Goal: Task Accomplishment & Management: Use online tool/utility

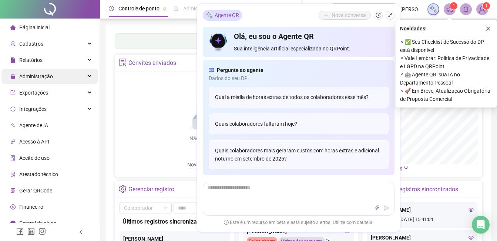
click at [54, 76] on div "Administração" at bounding box center [49, 76] width 97 height 15
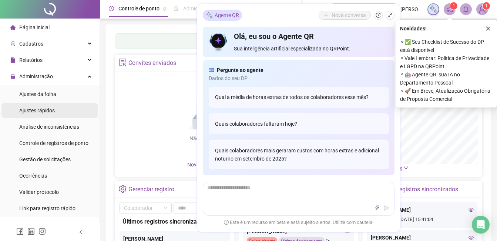
click at [42, 115] on div "Ajustes rápidos" at bounding box center [37, 110] width 36 height 15
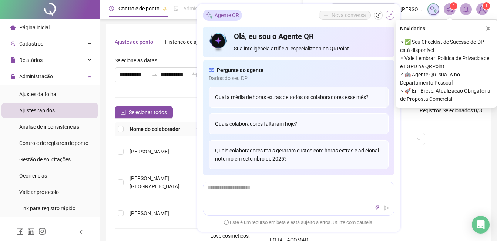
click at [388, 14] on icon "shrink" at bounding box center [389, 15] width 5 height 5
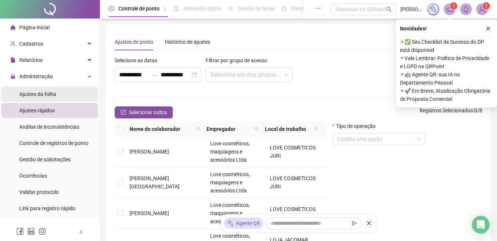
click at [70, 94] on li "Ajustes da folha" at bounding box center [49, 94] width 97 height 15
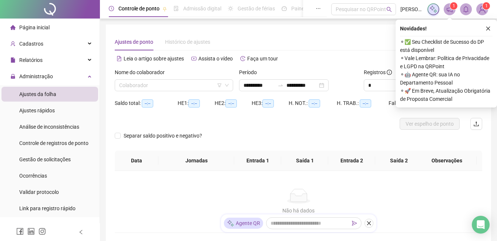
type input "**********"
click at [187, 84] on input "search" at bounding box center [170, 85] width 103 height 11
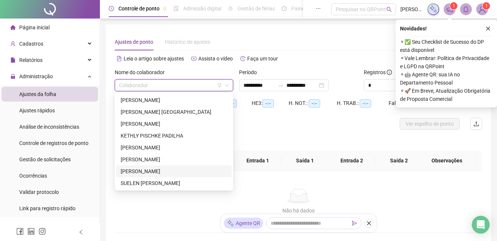
click at [154, 174] on div "[PERSON_NAME]" at bounding box center [174, 171] width 107 height 8
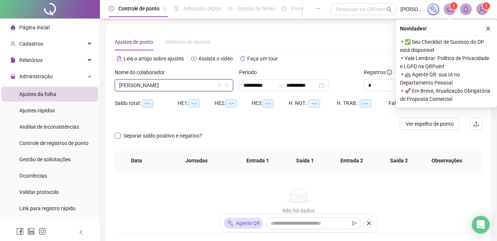
click at [177, 132] on span "Separar saldo positivo e negativo?" at bounding box center [163, 135] width 84 height 8
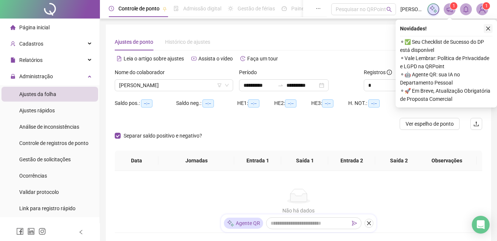
click at [492, 26] on button "button" at bounding box center [488, 28] width 9 height 9
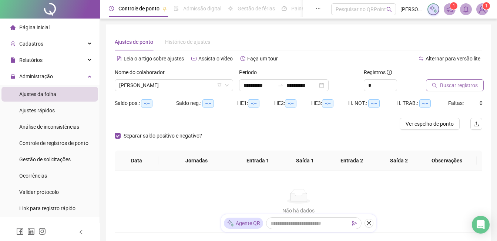
click at [459, 85] on span "Buscar registros" at bounding box center [459, 85] width 38 height 8
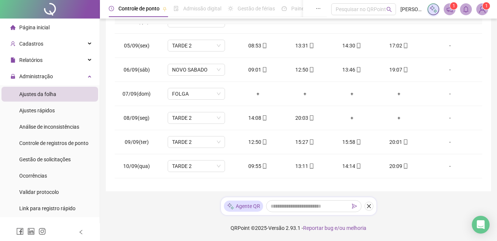
scroll to position [89, 0]
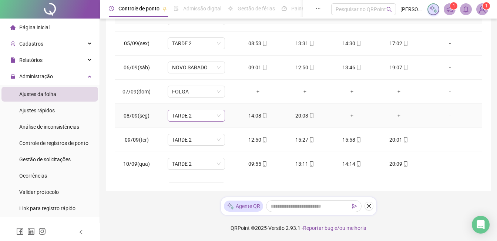
click at [201, 114] on span "TARDE 2" at bounding box center [196, 115] width 48 height 11
type input "*"
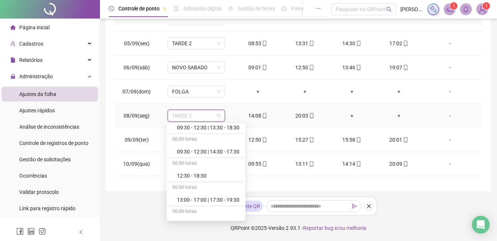
scroll to position [148, 0]
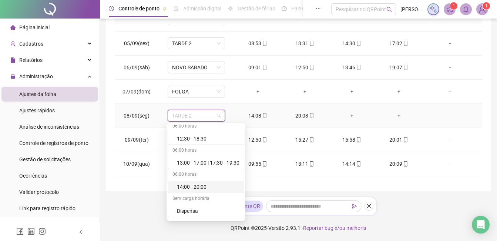
click at [210, 188] on div "14:00 - 20:00" at bounding box center [208, 186] width 63 height 8
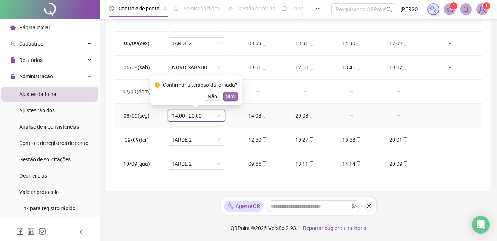
click at [232, 96] on span "Sim" at bounding box center [230, 96] width 9 height 8
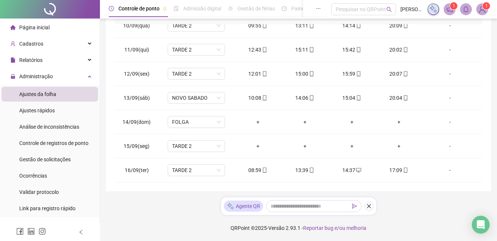
scroll to position [0, 0]
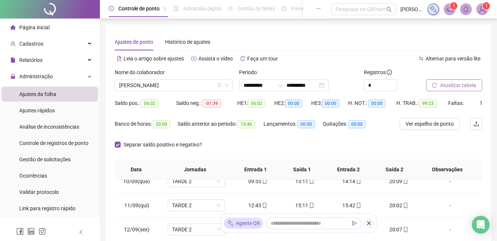
click at [473, 91] on button "Atualizar tabela" at bounding box center [454, 85] width 56 height 12
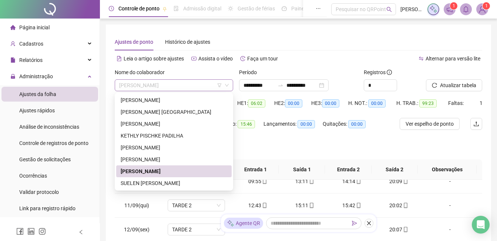
click at [186, 86] on span "[PERSON_NAME]" at bounding box center [174, 85] width 110 height 11
click at [175, 179] on div "SUELEN [PERSON_NAME]" at bounding box center [174, 183] width 107 height 8
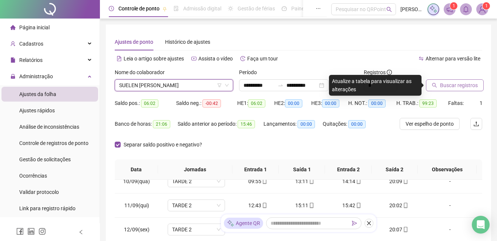
click at [457, 89] on button "Buscar registros" at bounding box center [455, 85] width 58 height 12
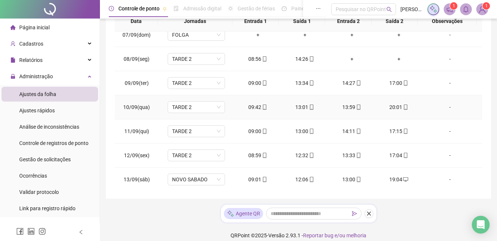
scroll to position [116, 0]
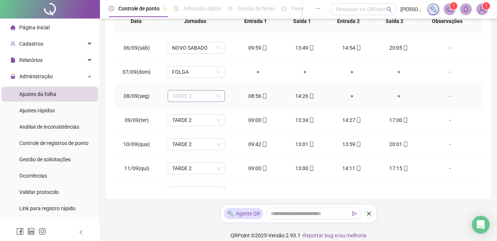
click at [213, 95] on span "TARDE 2" at bounding box center [196, 95] width 48 height 11
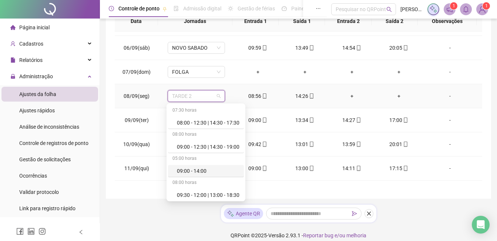
click at [211, 170] on div "09:00 - 14:00" at bounding box center [208, 171] width 63 height 8
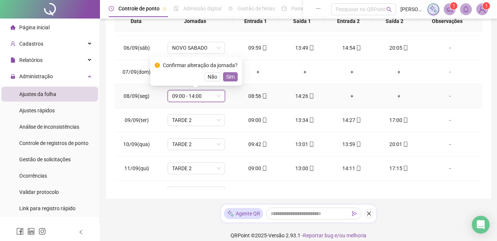
click at [233, 77] on button "Sim" at bounding box center [230, 76] width 14 height 9
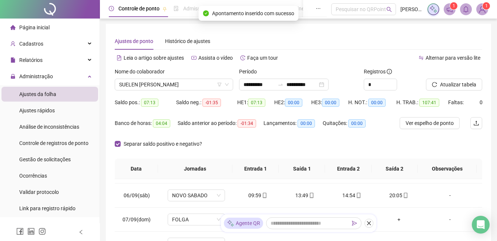
scroll to position [0, 0]
click at [450, 83] on span "Atualizar tabela" at bounding box center [458, 85] width 36 height 8
